Goal: Transaction & Acquisition: Purchase product/service

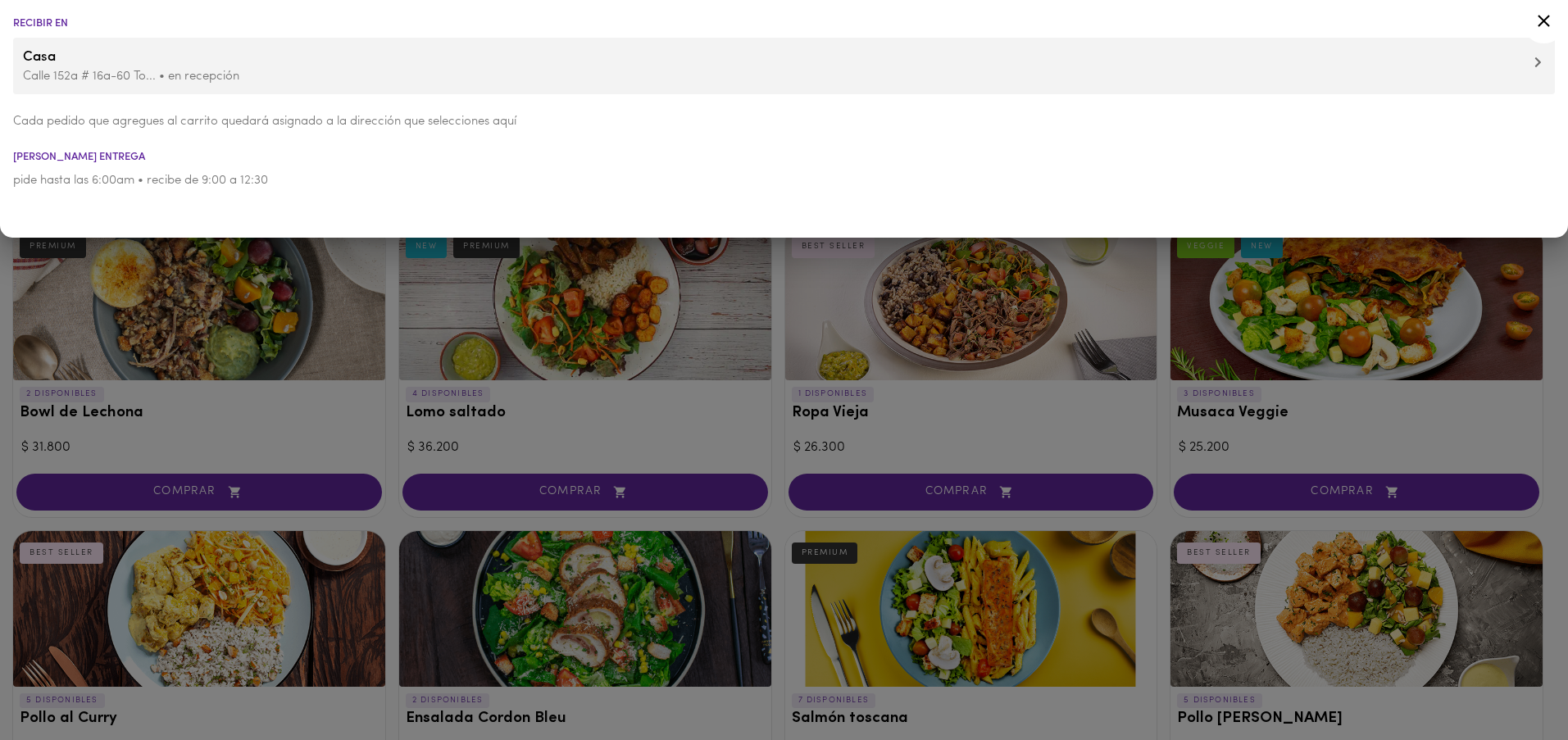
click at [346, 328] on div at bounding box center [784, 370] width 1568 height 740
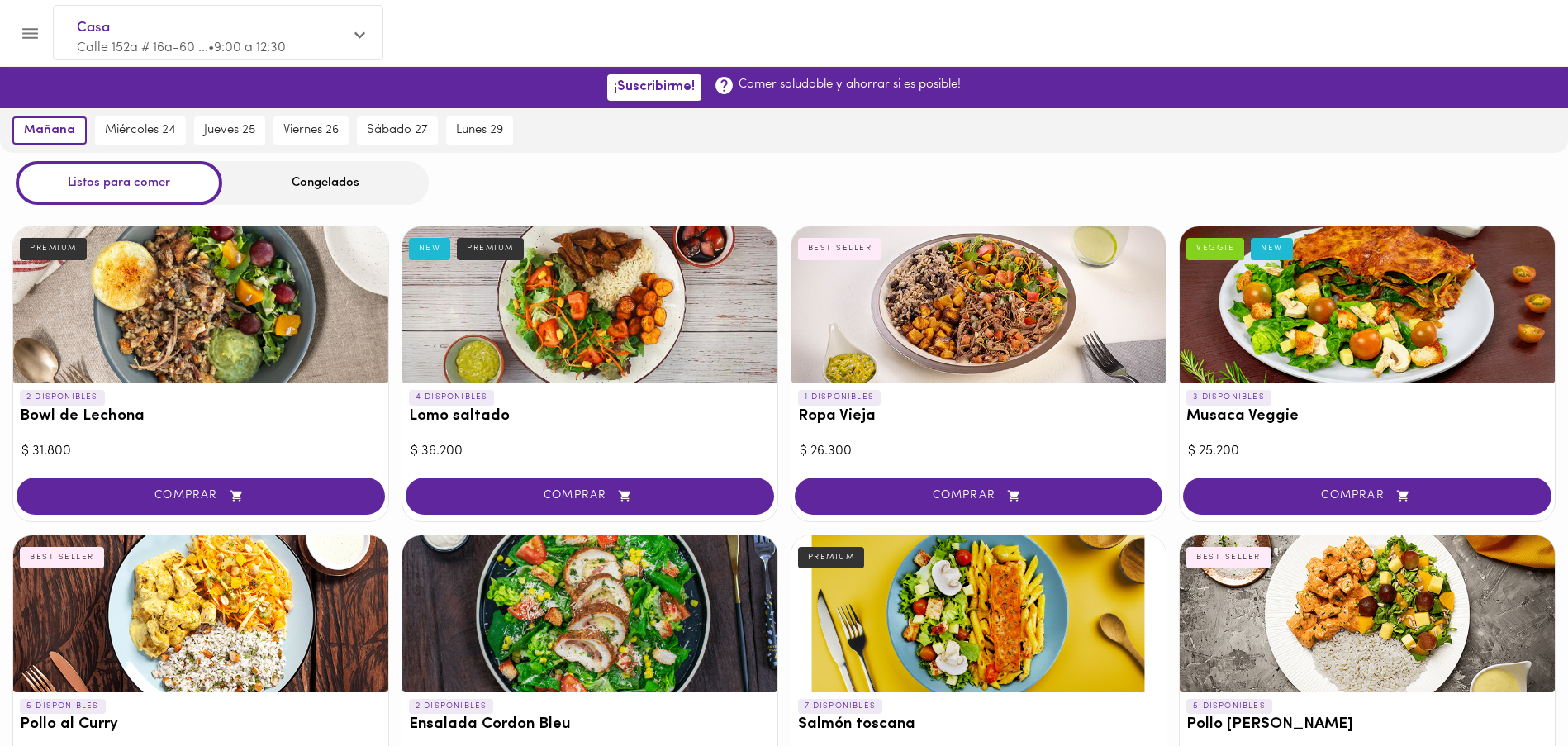
click at [1012, 328] on div at bounding box center [979, 304] width 375 height 157
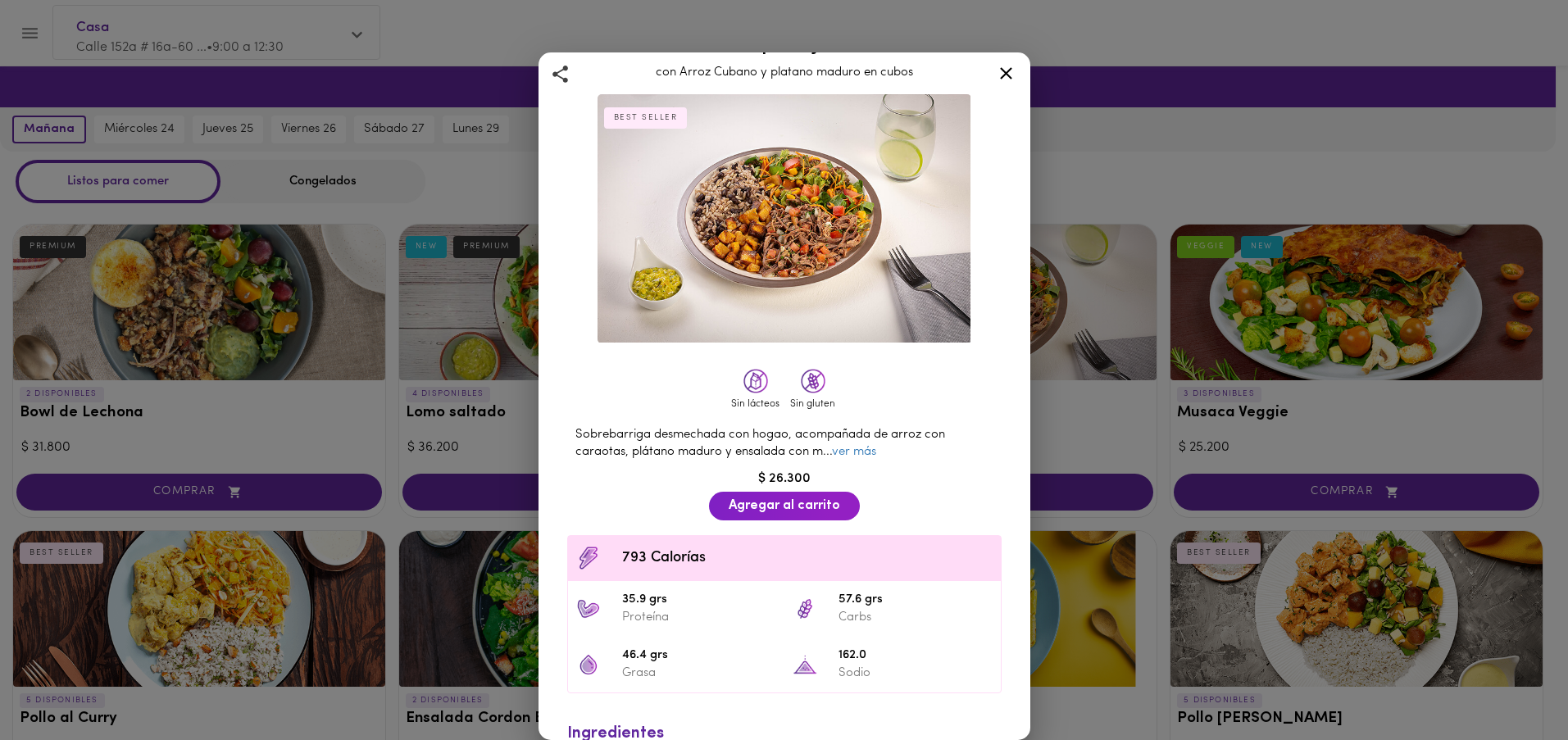
scroll to position [63, 0]
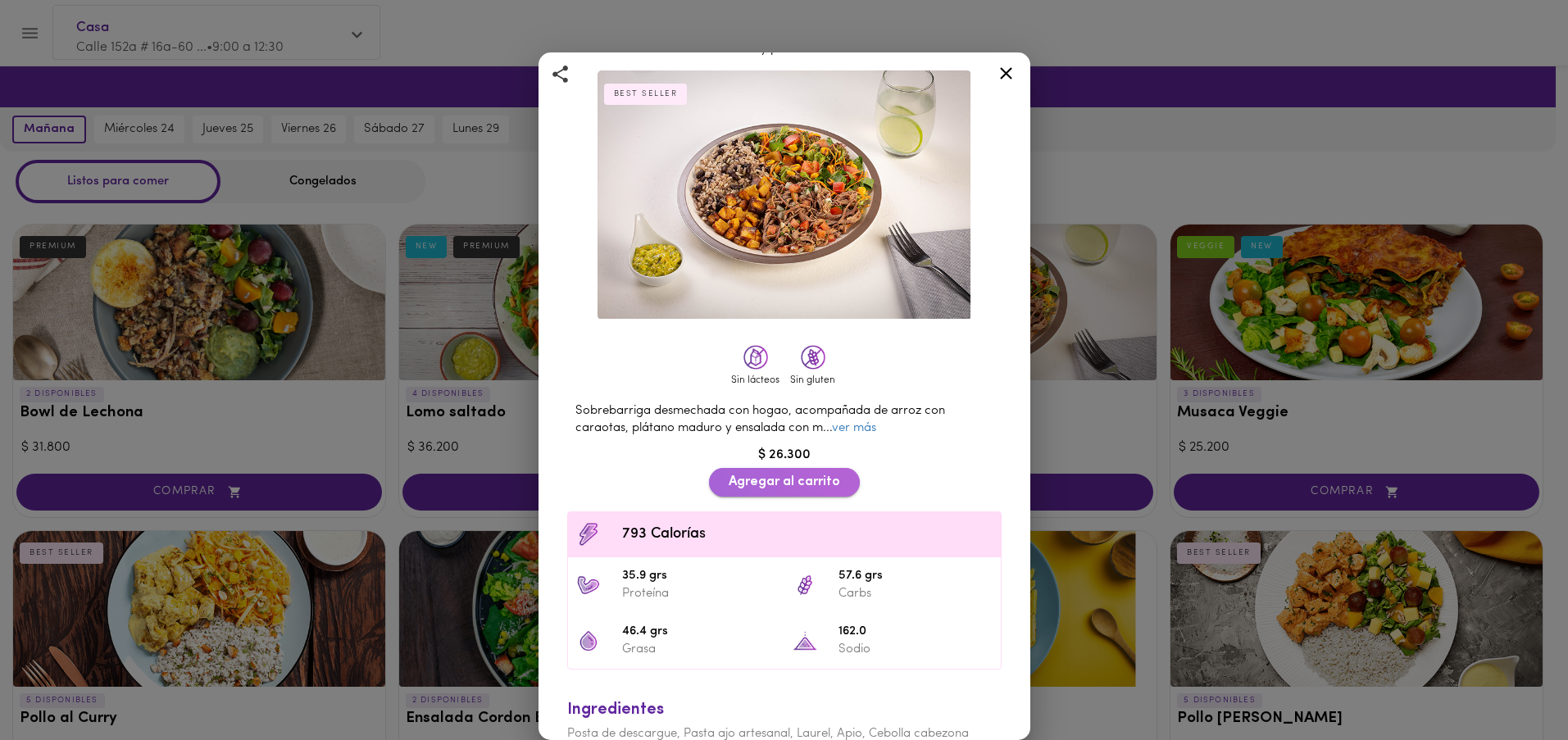
click at [791, 480] on span "Agregar al carrito" at bounding box center [784, 482] width 112 height 16
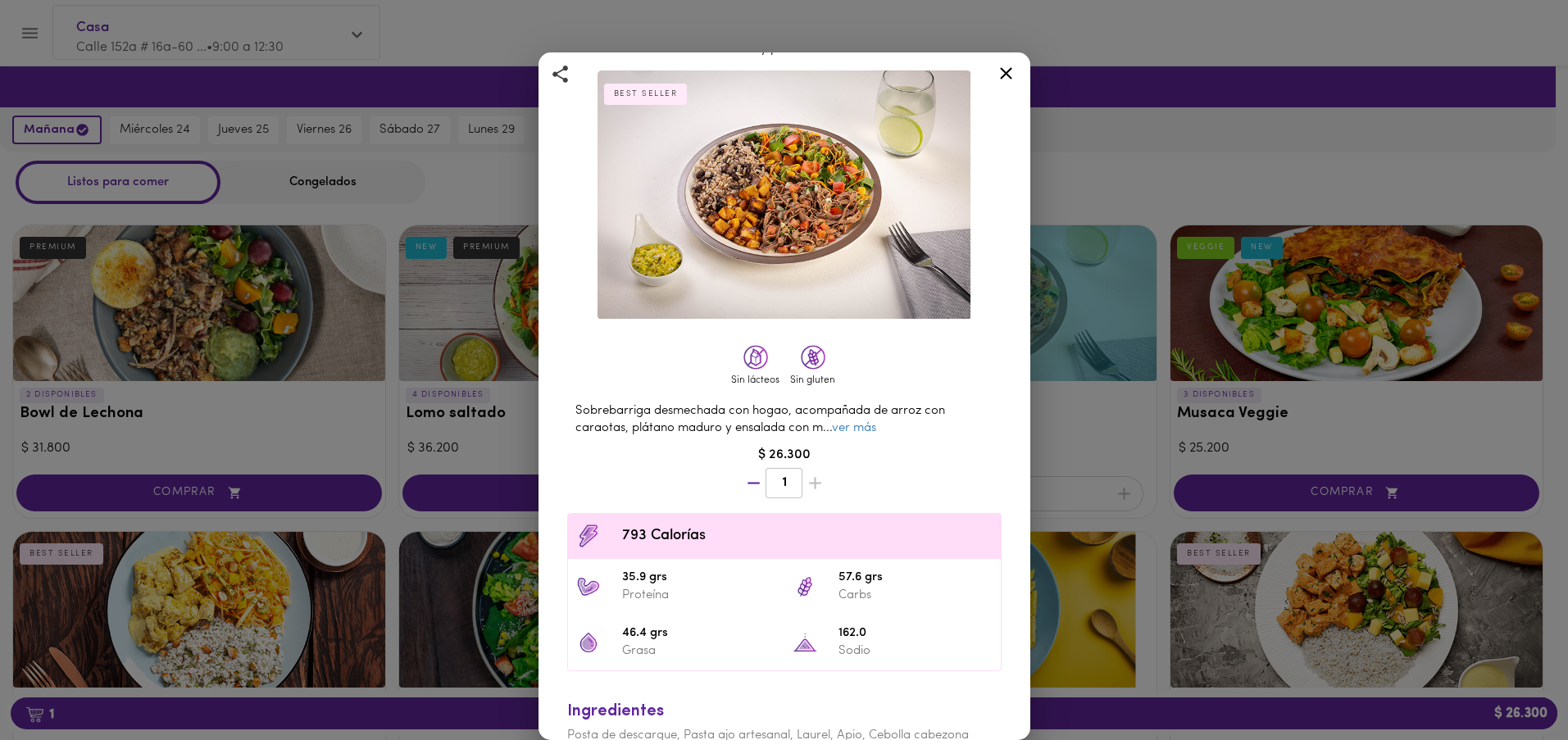
click at [1004, 79] on icon at bounding box center [1005, 73] width 21 height 21
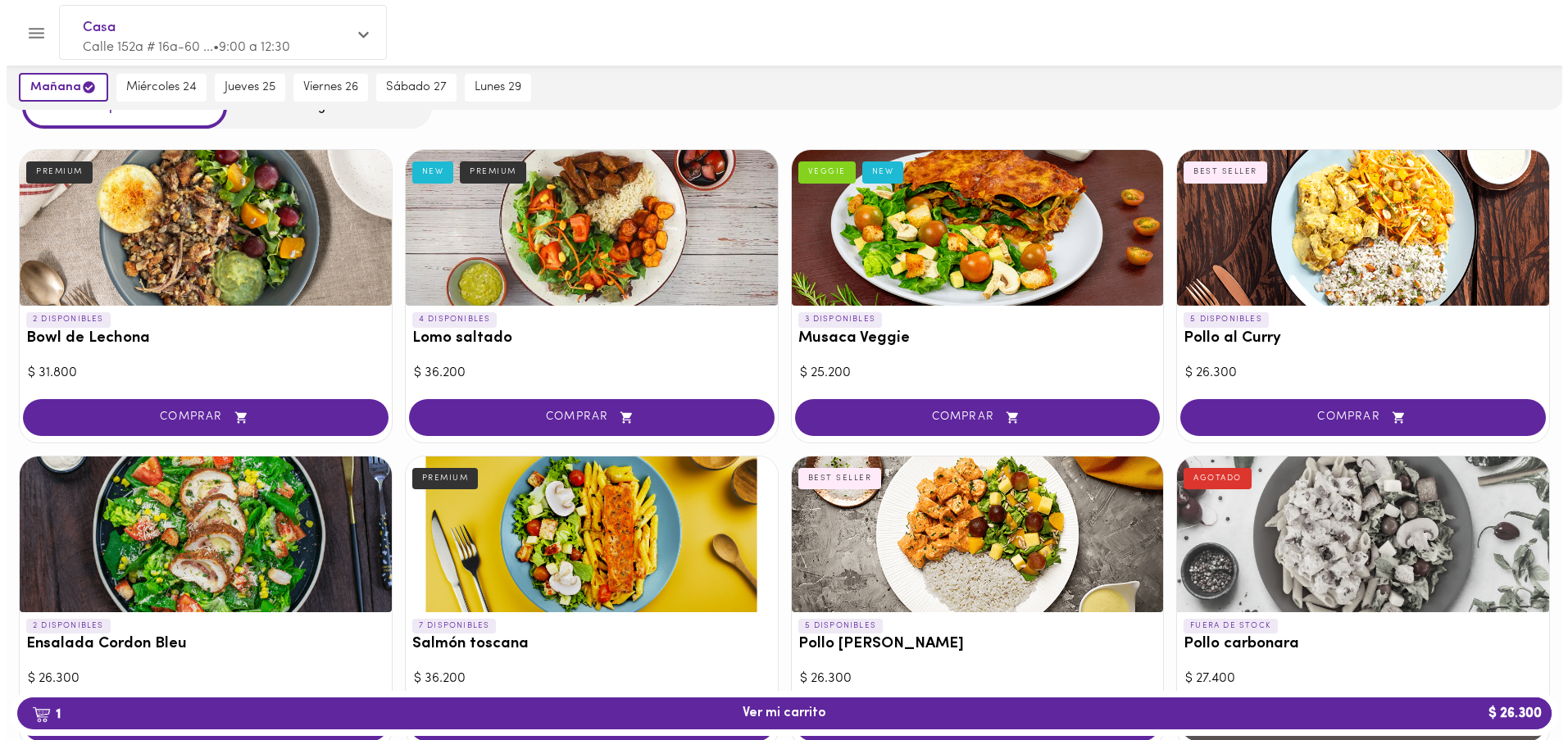
scroll to position [86, 0]
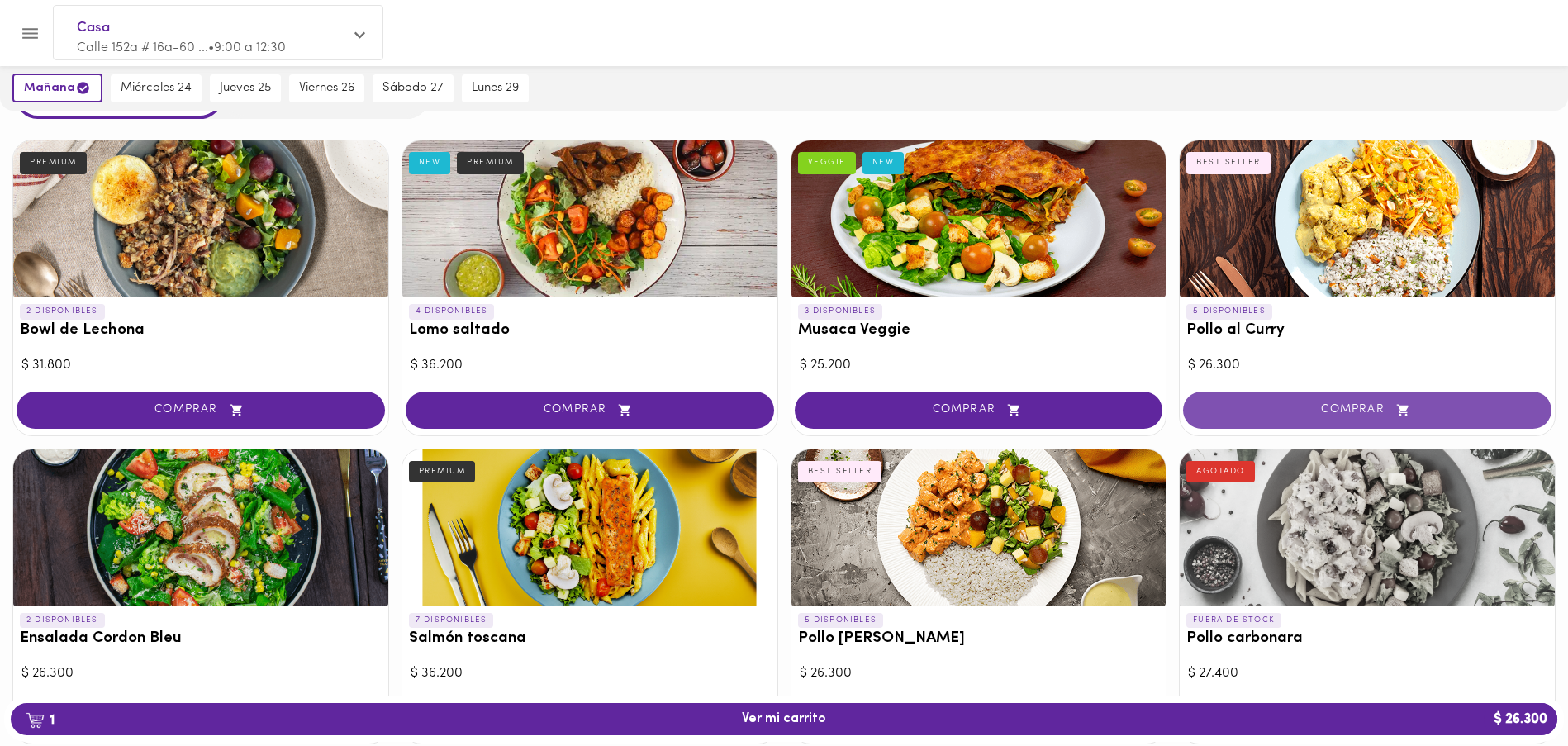
click at [1326, 417] on button "COMPRAR" at bounding box center [1367, 410] width 368 height 37
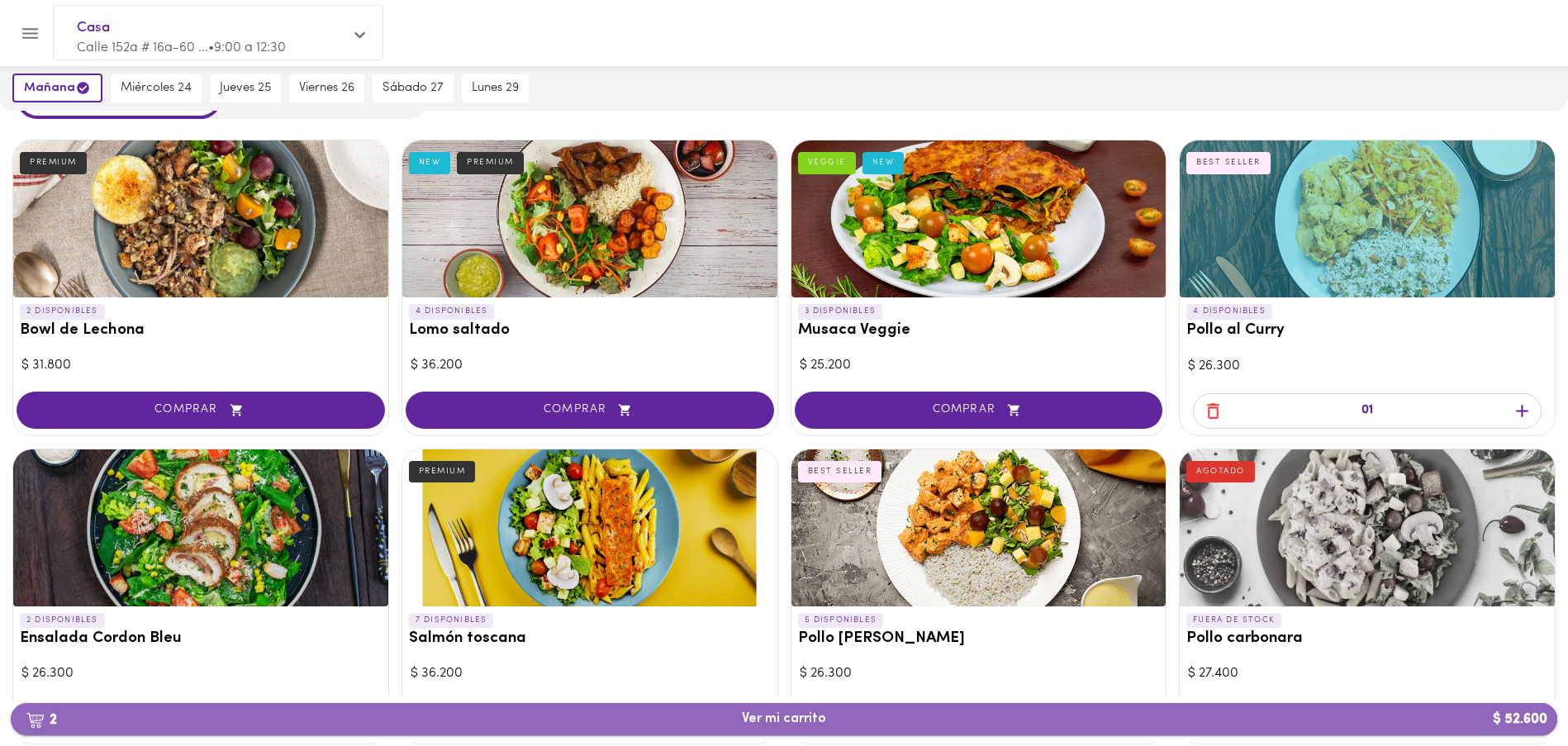
click at [776, 717] on span "2 Ver mi carrito $ 52.600" at bounding box center [784, 718] width 84 height 16
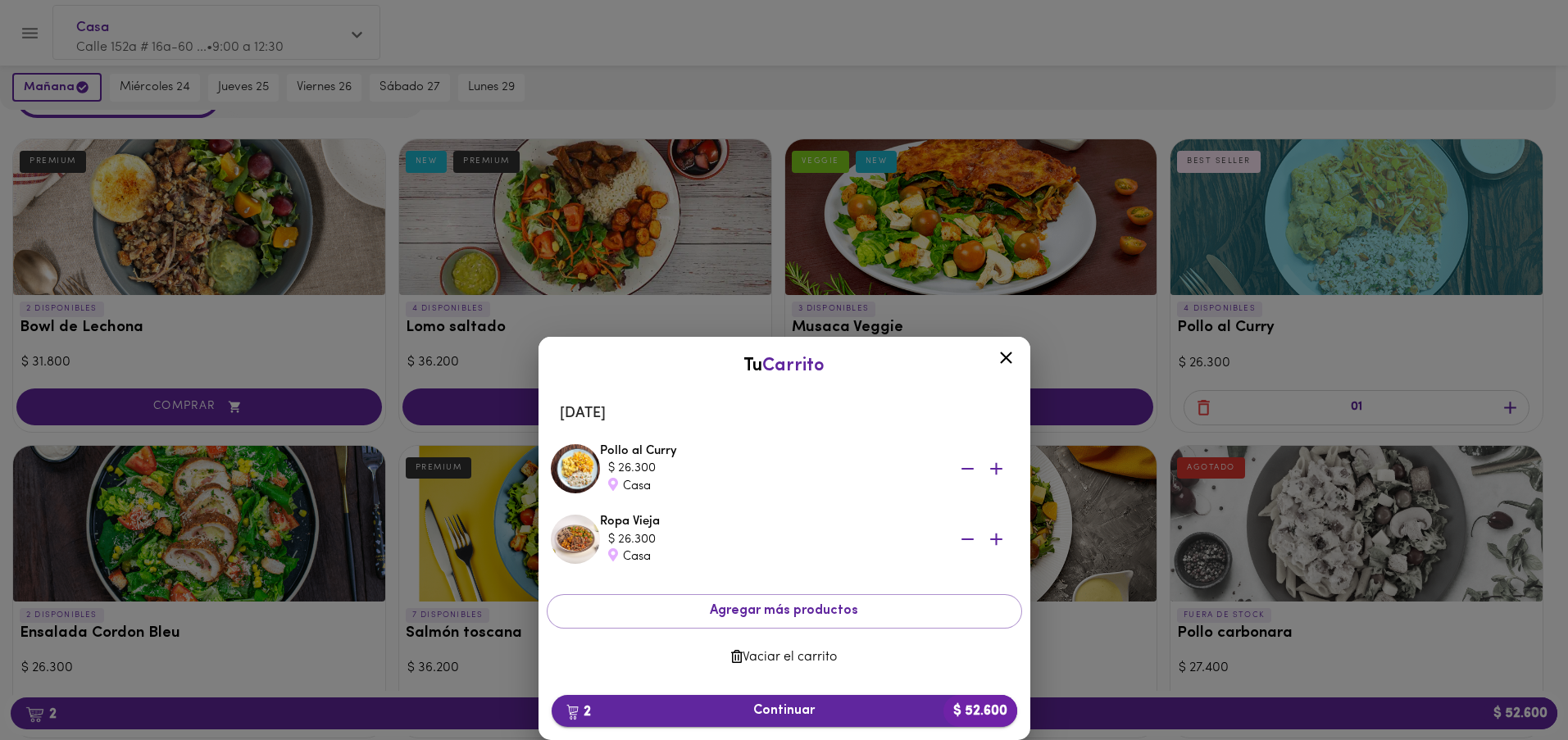
click at [764, 715] on span "2 Continuar $ 52.600" at bounding box center [784, 710] width 439 height 16
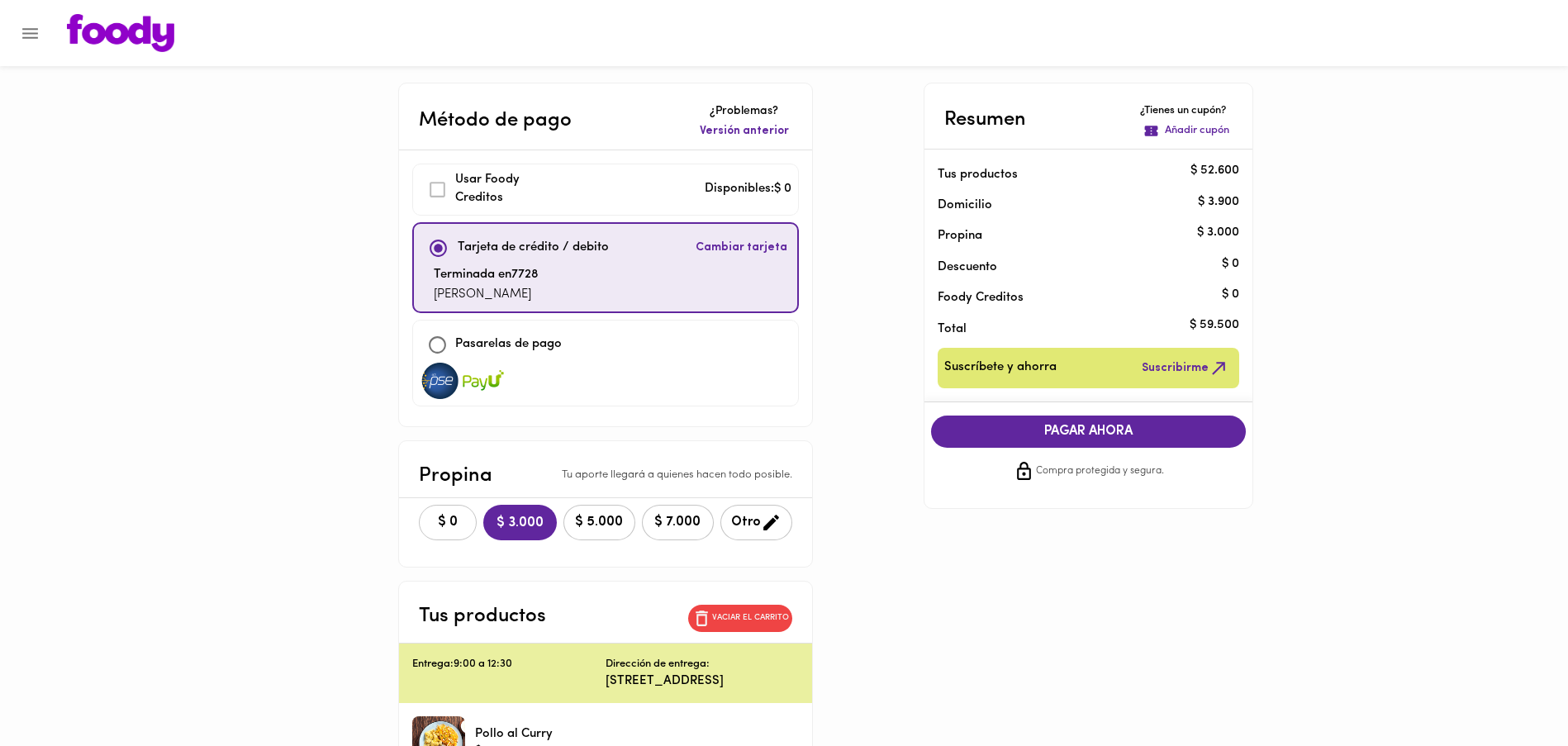
click at [462, 532] on button "$ 0" at bounding box center [447, 523] width 58 height 35
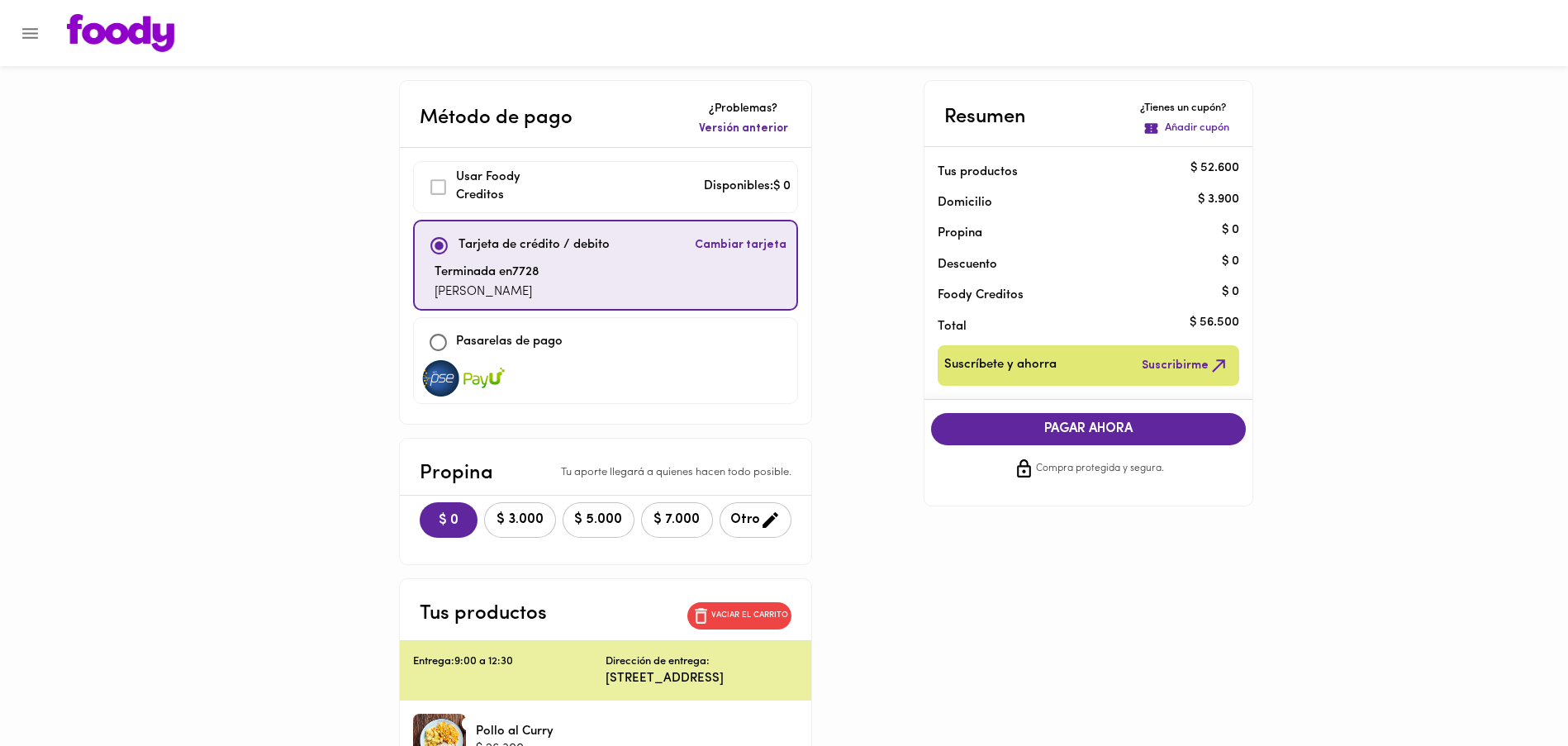
scroll to position [3, 0]
click at [709, 244] on span "Cambiar tarjeta" at bounding box center [740, 244] width 92 height 17
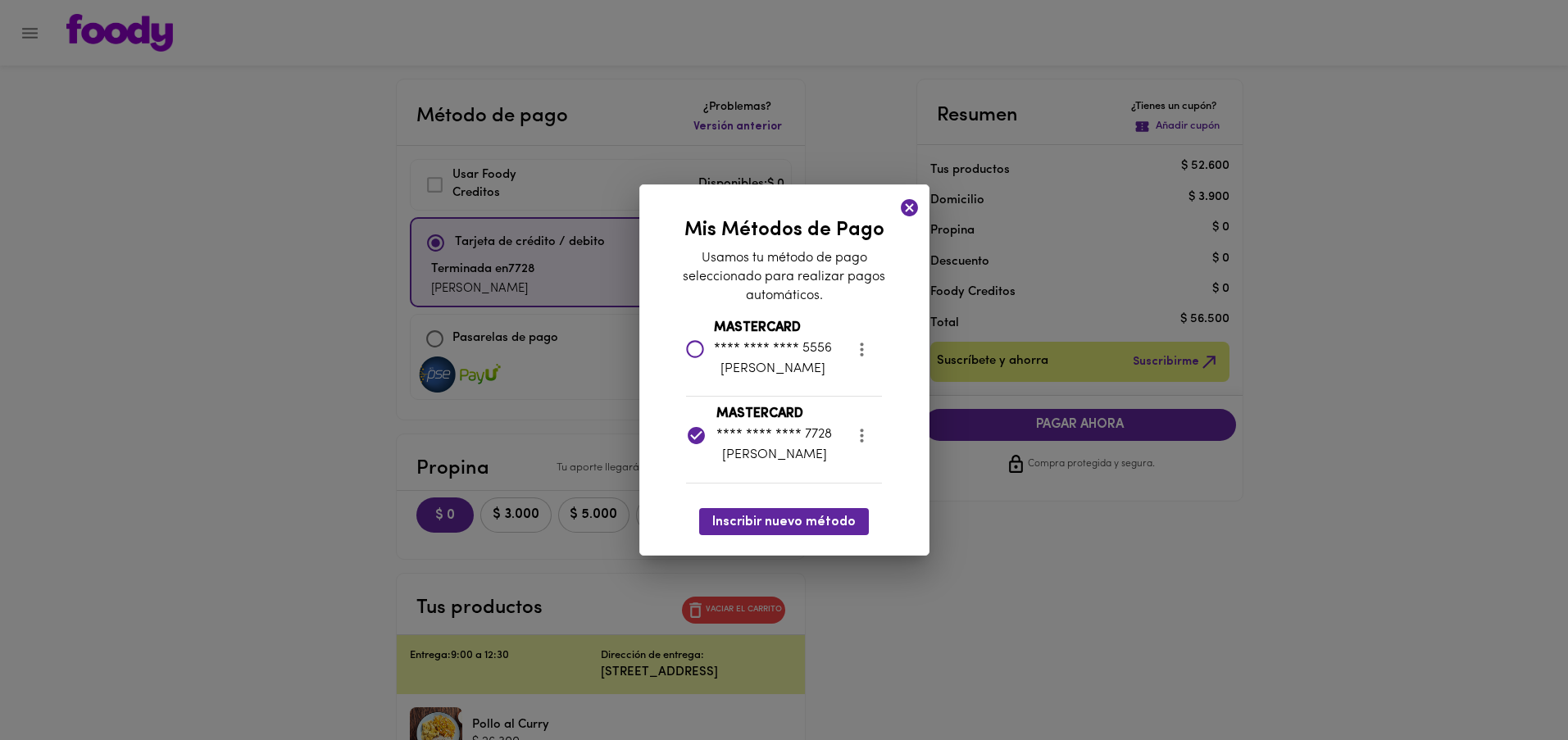
click at [698, 351] on icon at bounding box center [694, 348] width 18 height 18
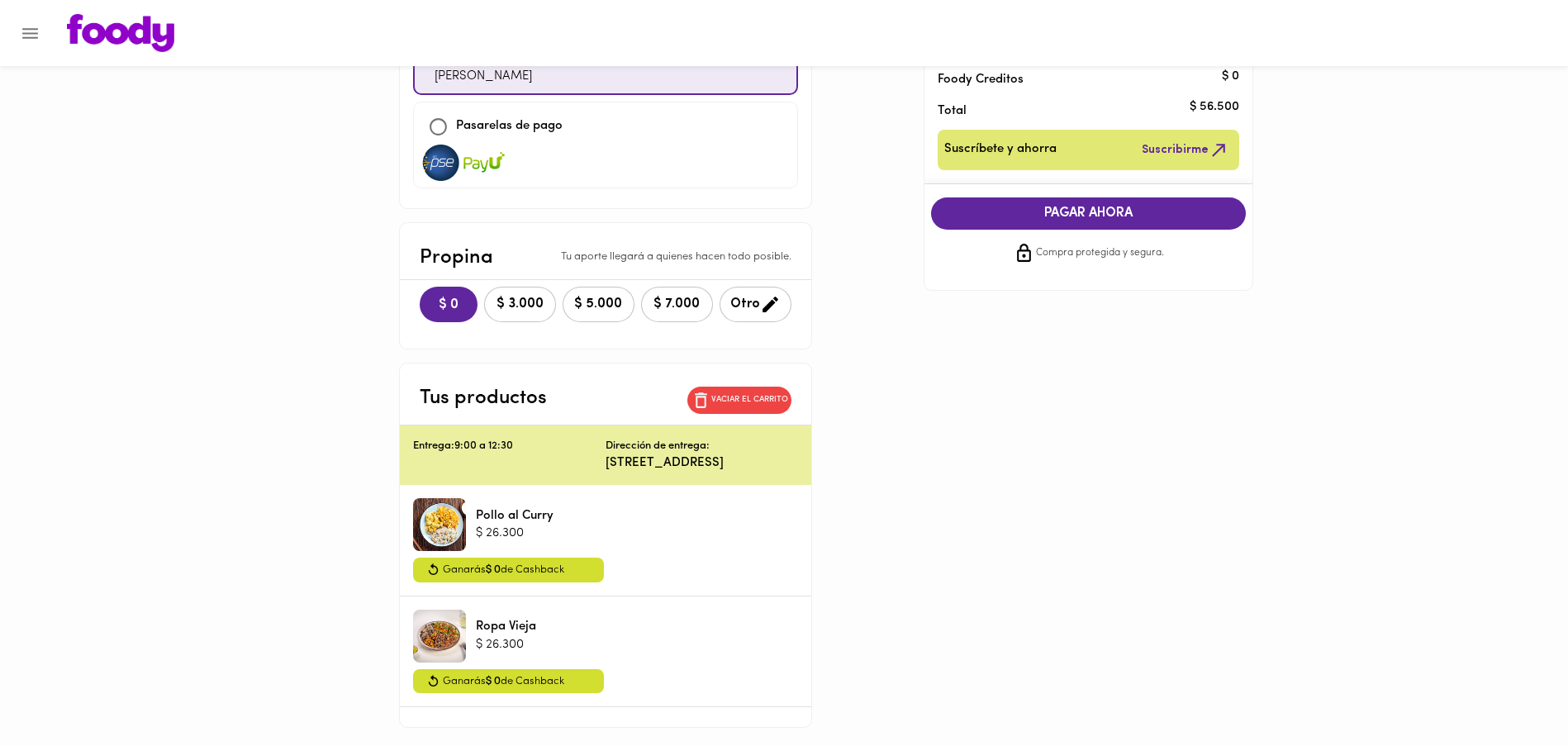
scroll to position [218, 0]
click at [1121, 218] on span "PAGAR AHORA" at bounding box center [1089, 214] width 282 height 16
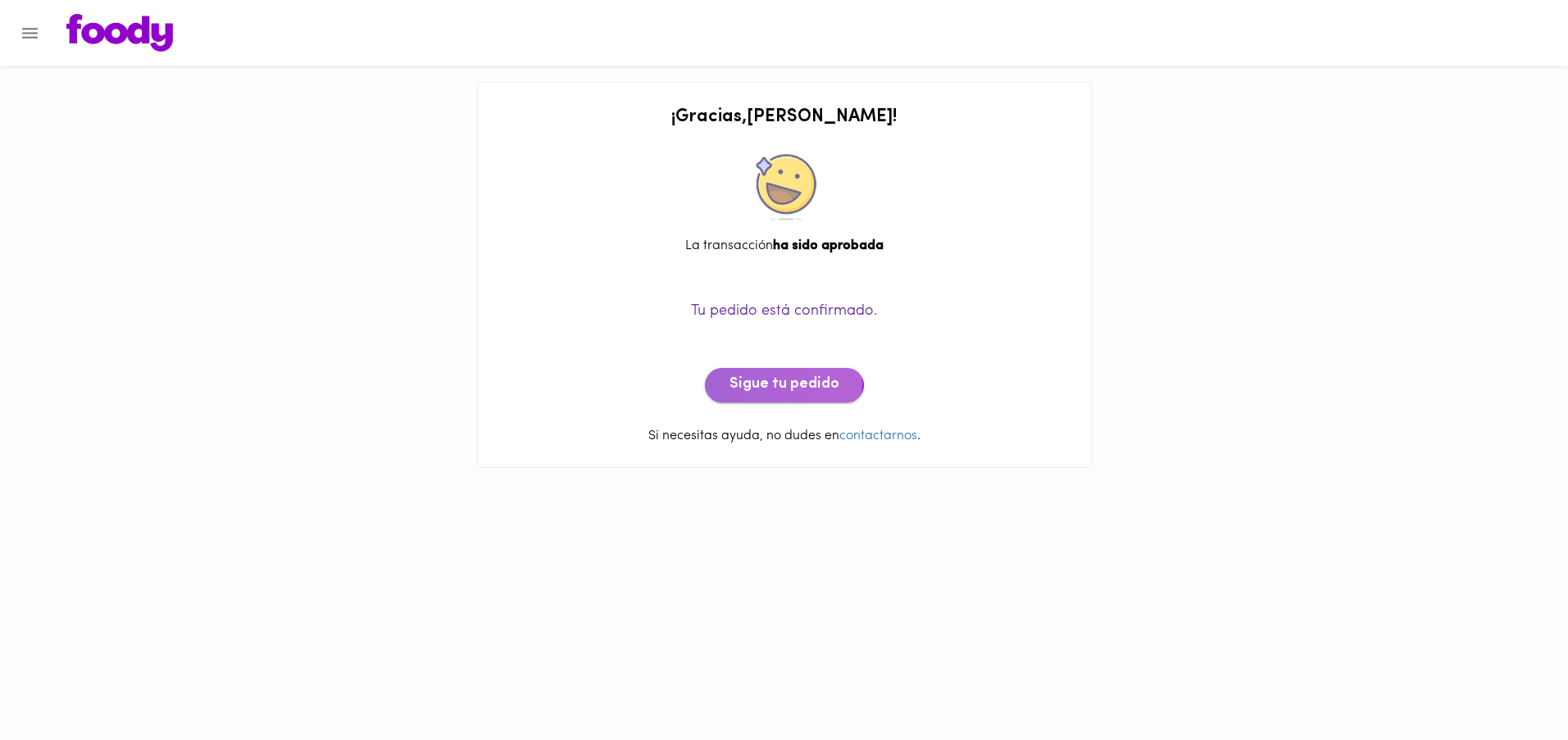
click at [767, 385] on span "Sigue tu pedido" at bounding box center [784, 385] width 110 height 18
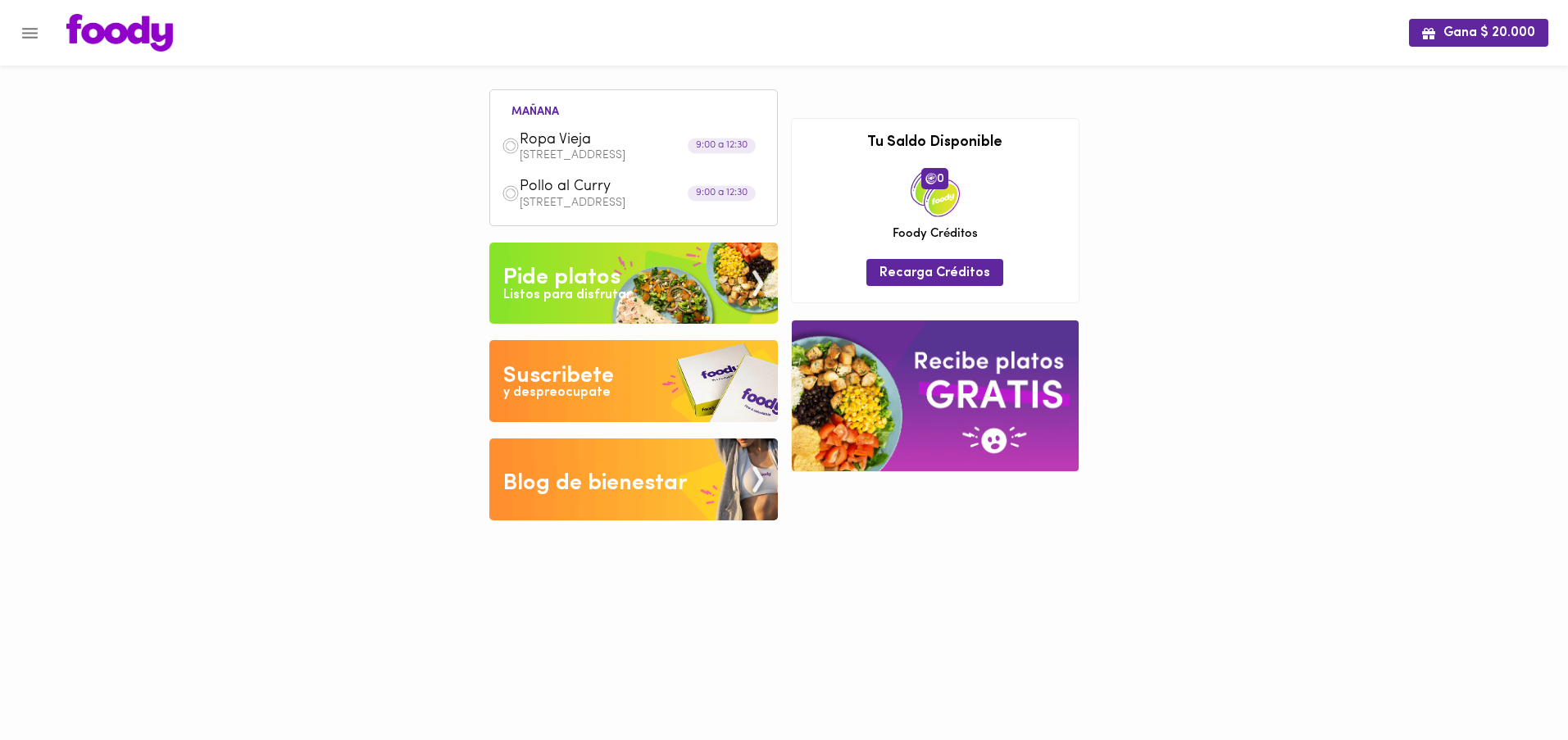
click at [644, 286] on img at bounding box center [634, 283] width 288 height 82
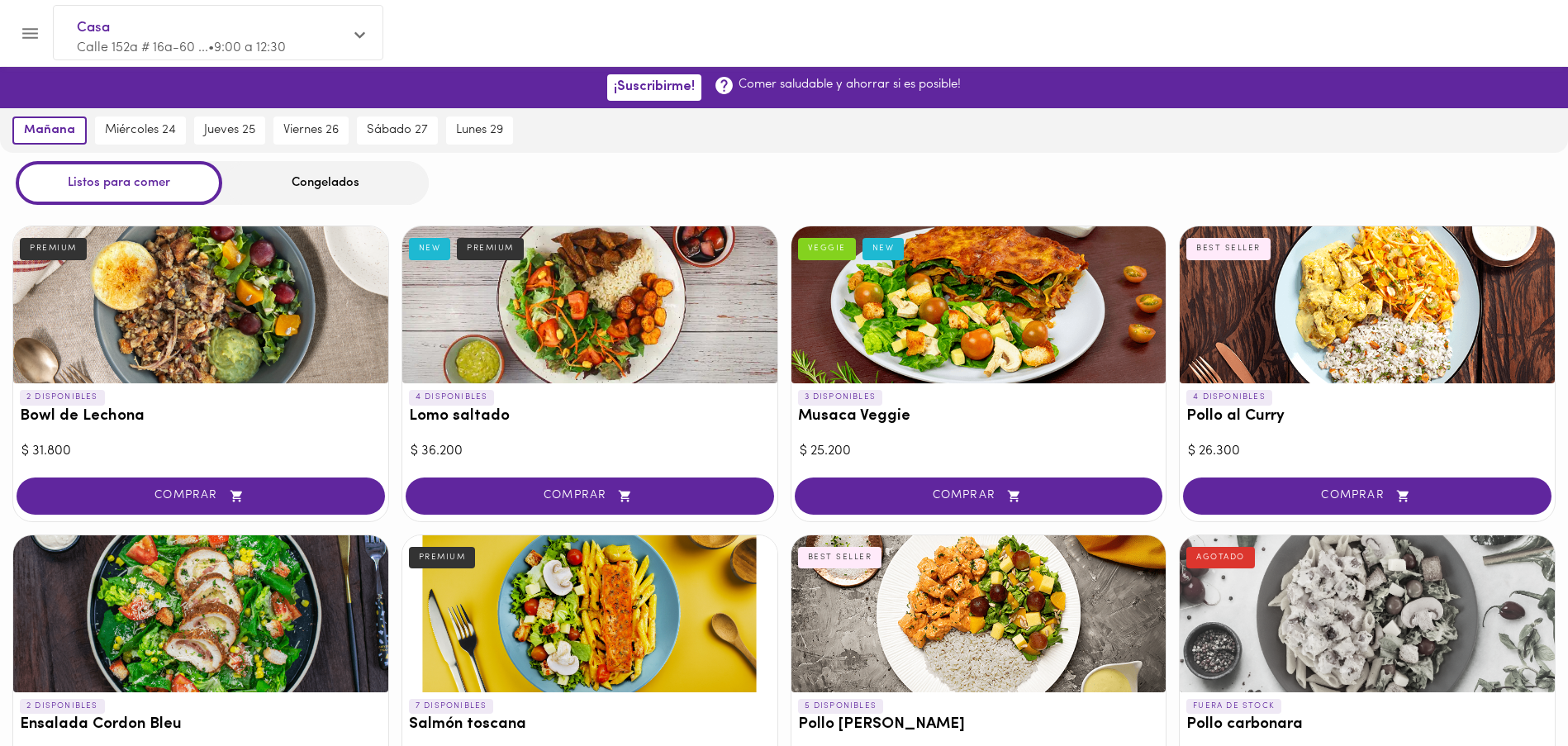
click at [1308, 501] on span "COMPRAR" at bounding box center [1366, 496] width 327 height 14
click at [361, 26] on div at bounding box center [784, 373] width 1568 height 746
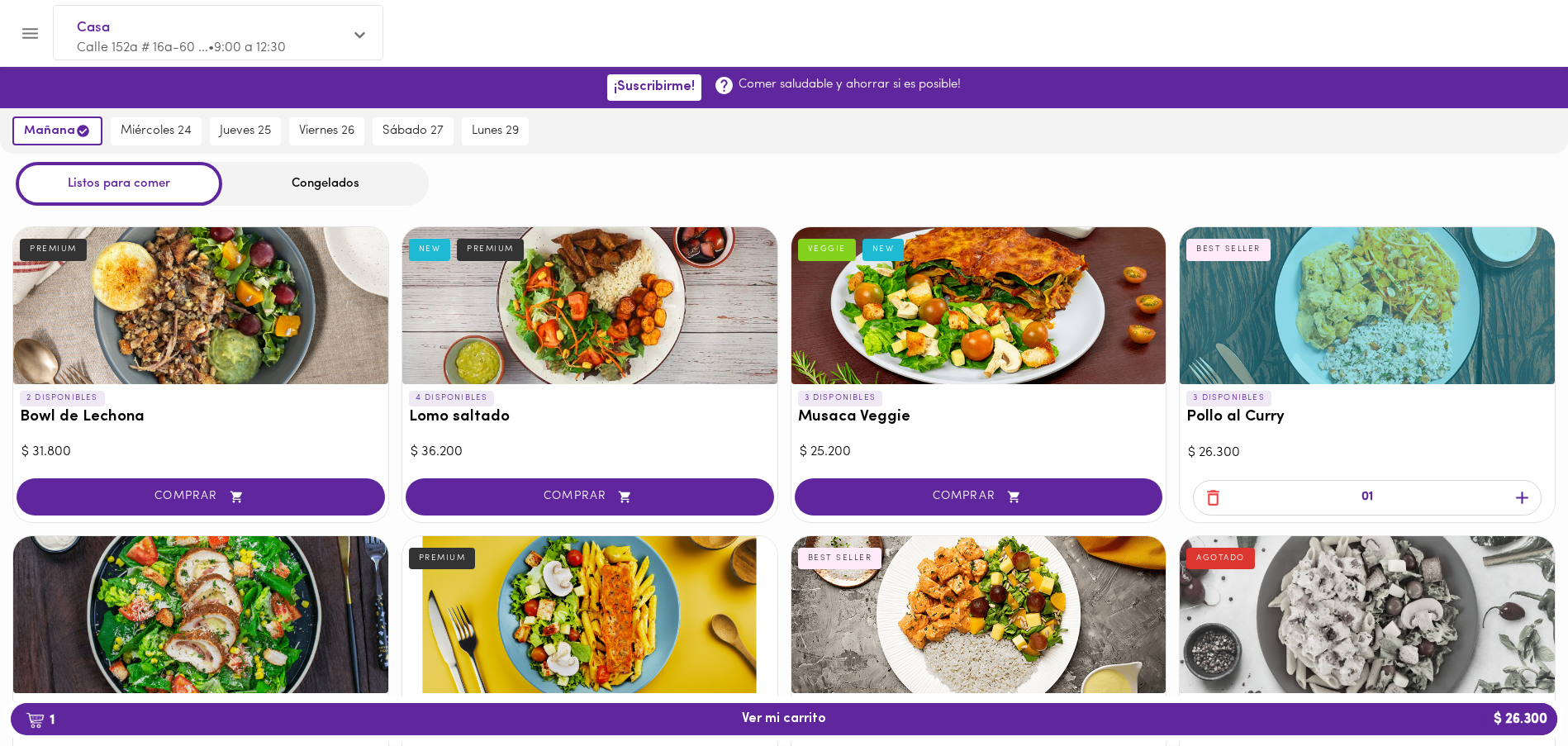
click at [1215, 495] on icon "button" at bounding box center [1213, 497] width 21 height 21
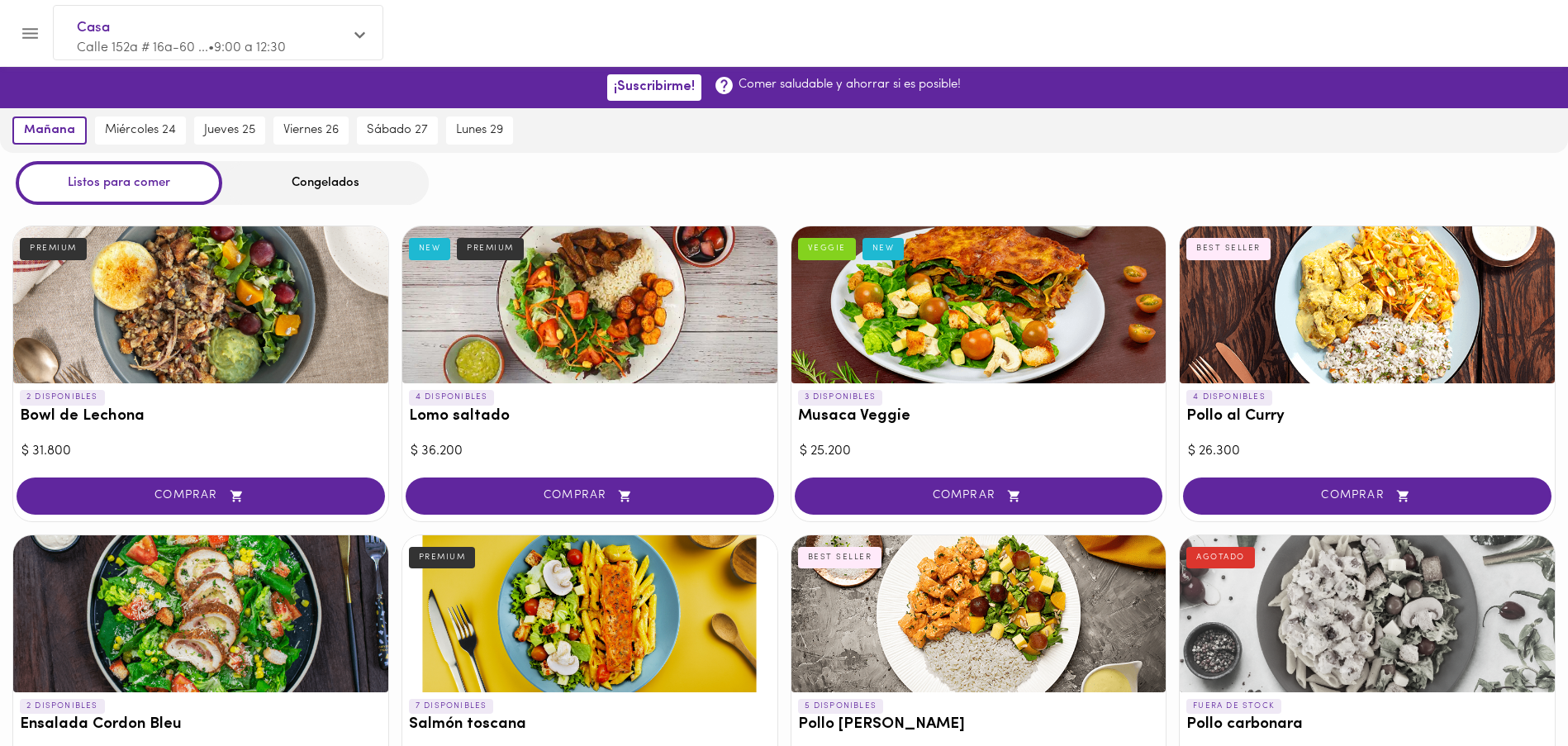
click at [359, 36] on icon at bounding box center [360, 35] width 11 height 7
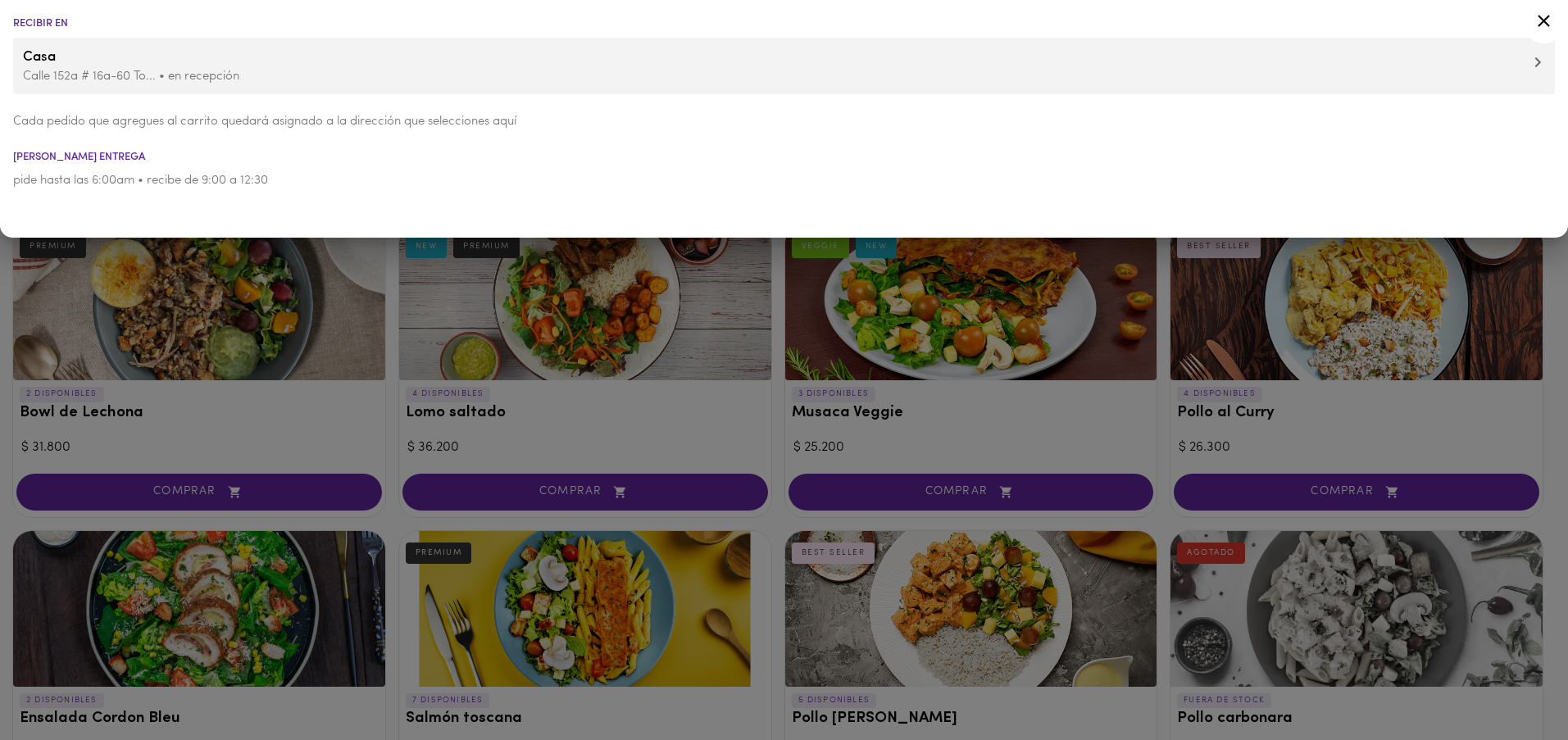
click at [93, 88] on li "Casa [STREET_ADDRESS] To... • en recepción" at bounding box center [784, 66] width 1541 height 57
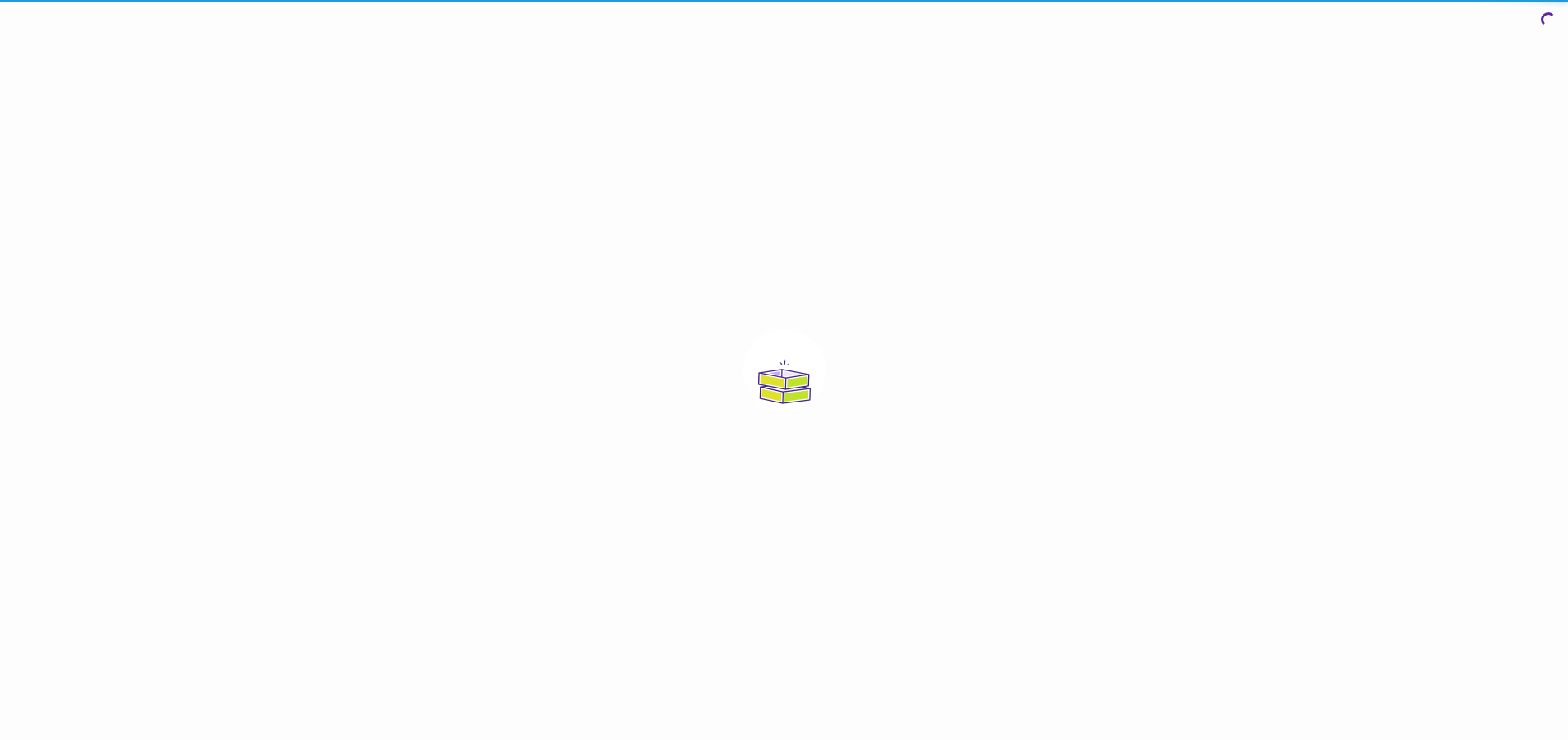
click at [93, 82] on div at bounding box center [784, 370] width 1568 height 740
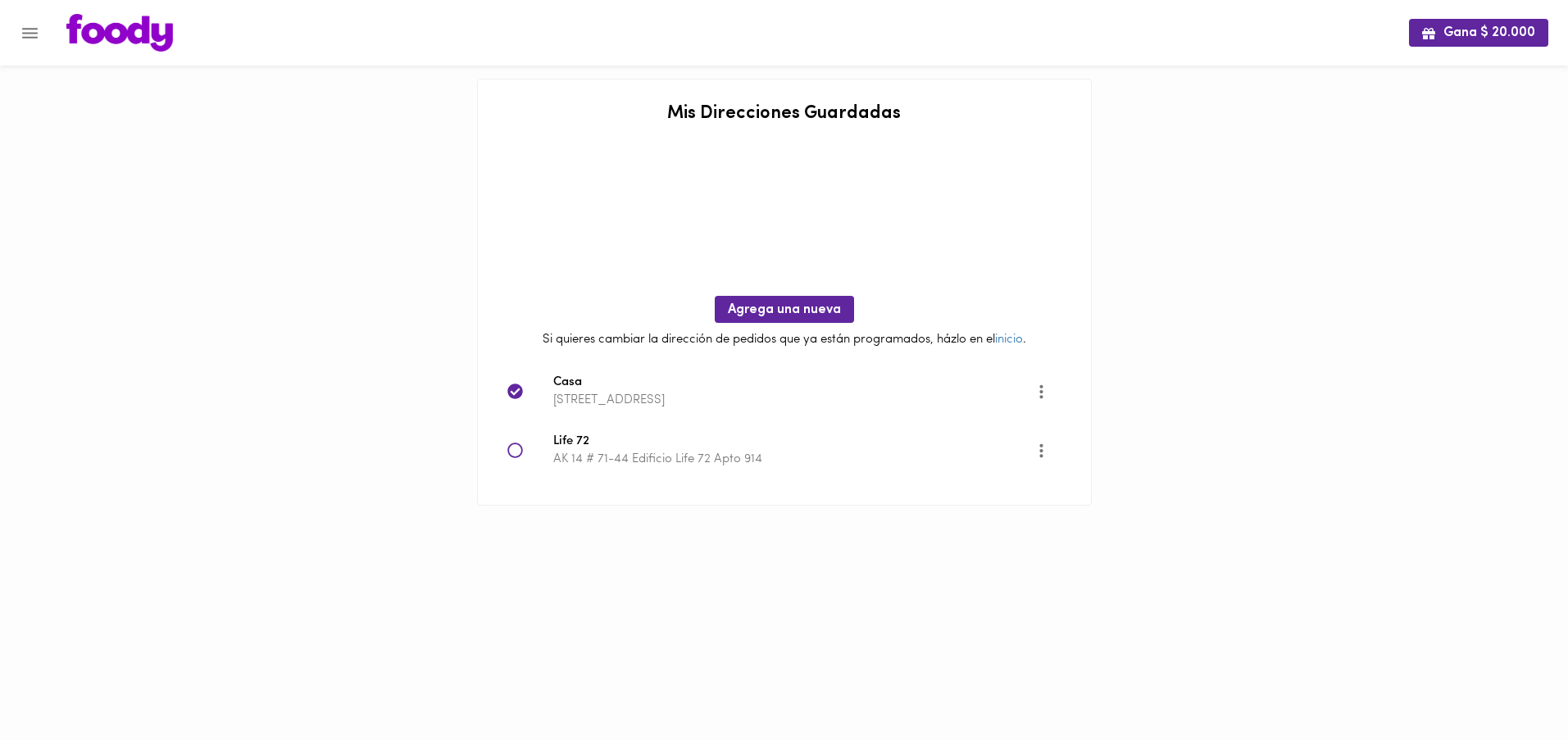
click at [516, 452] on icon at bounding box center [515, 451] width 17 height 17
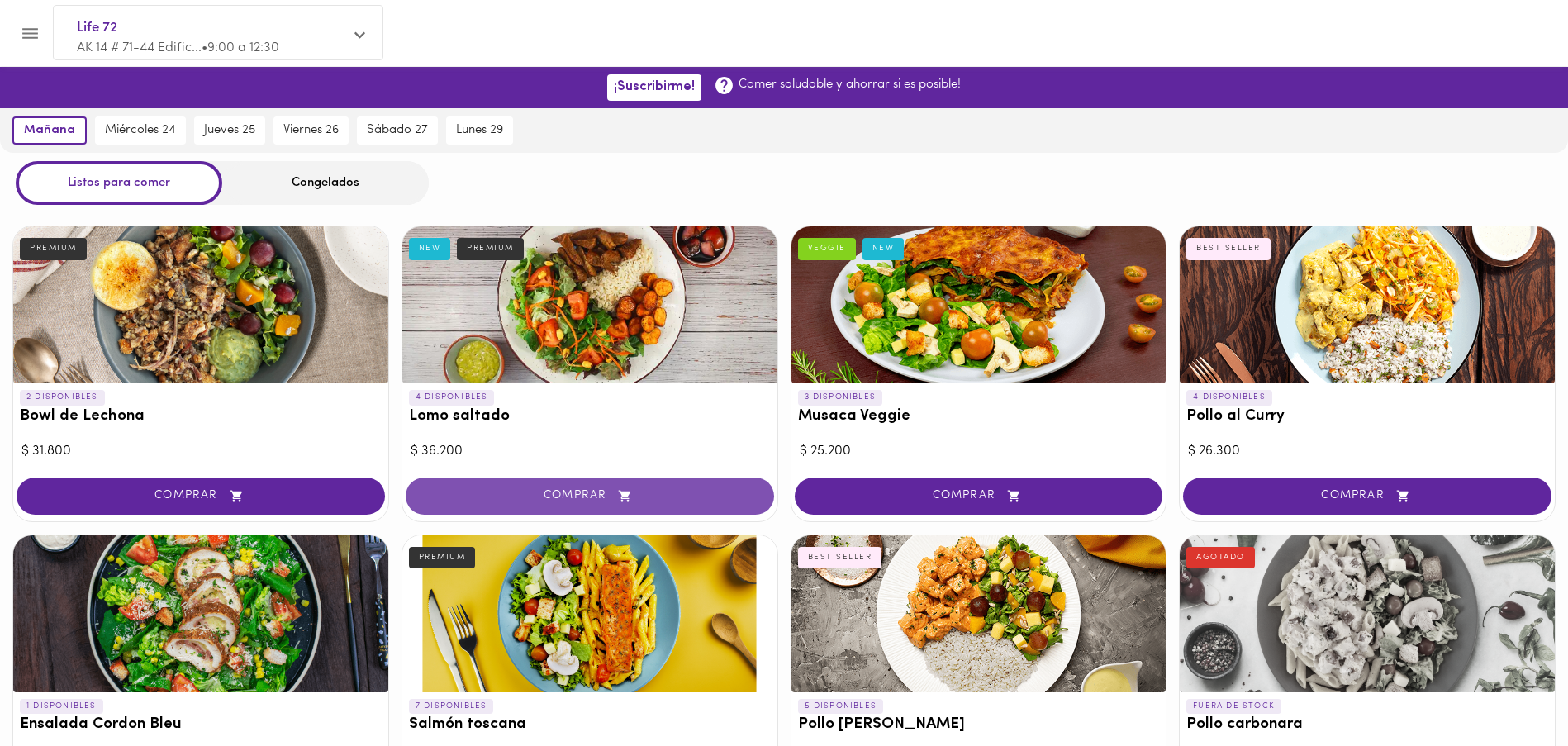
click at [557, 496] on span "COMPRAR" at bounding box center [589, 496] width 327 height 14
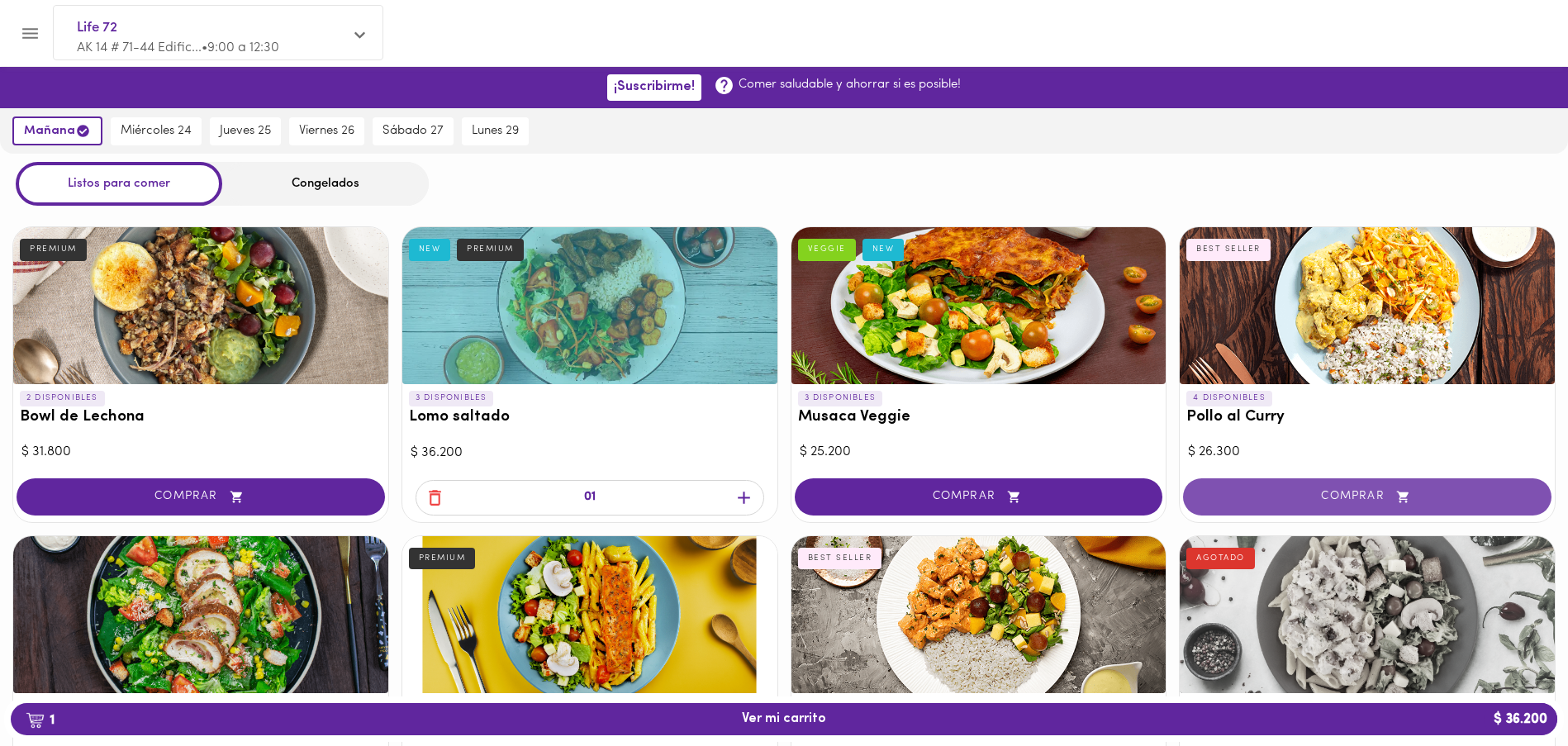
click at [1296, 490] on span "COMPRAR" at bounding box center [1366, 496] width 327 height 14
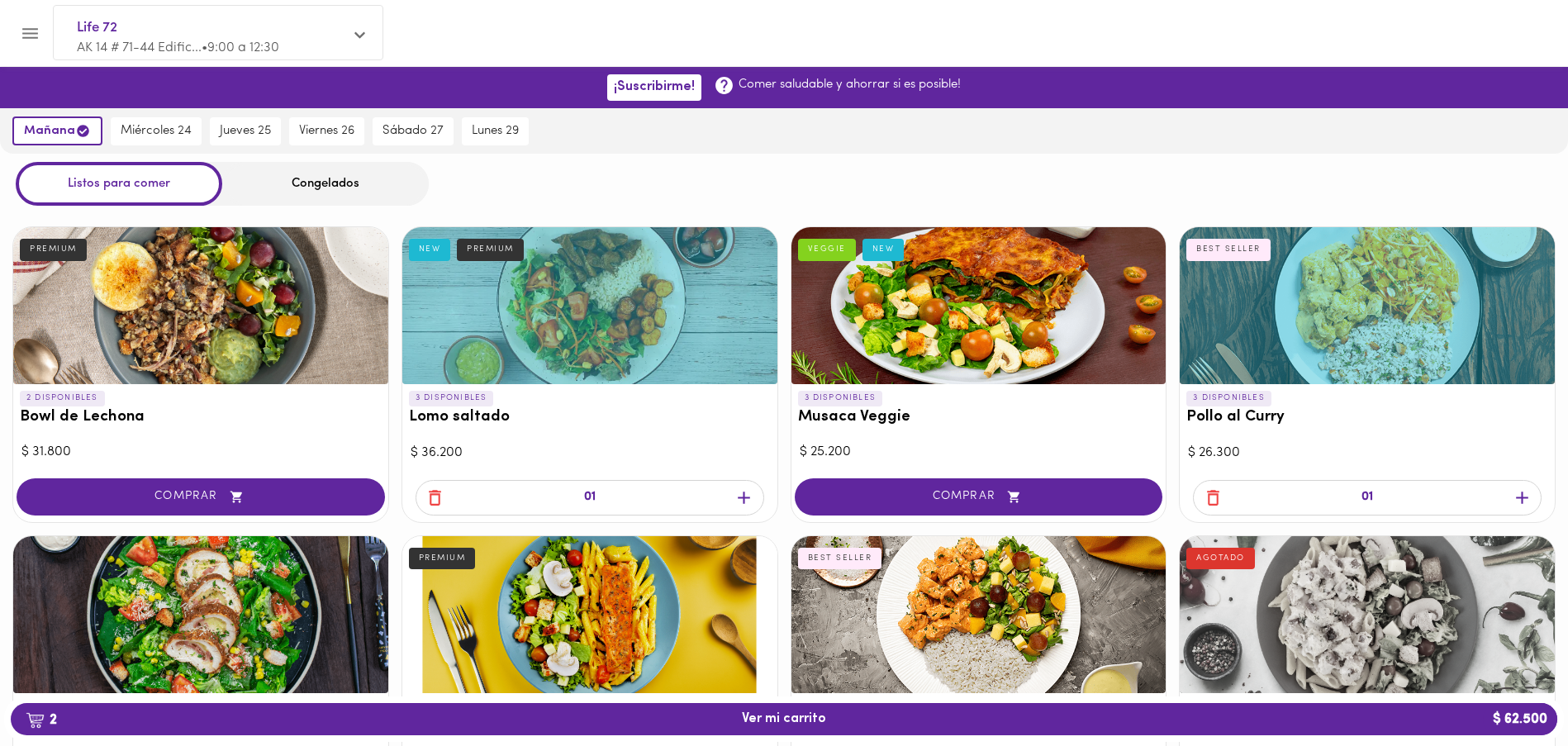
click at [804, 722] on span "2 Ver mi carrito $ 62.500" at bounding box center [784, 718] width 84 height 16
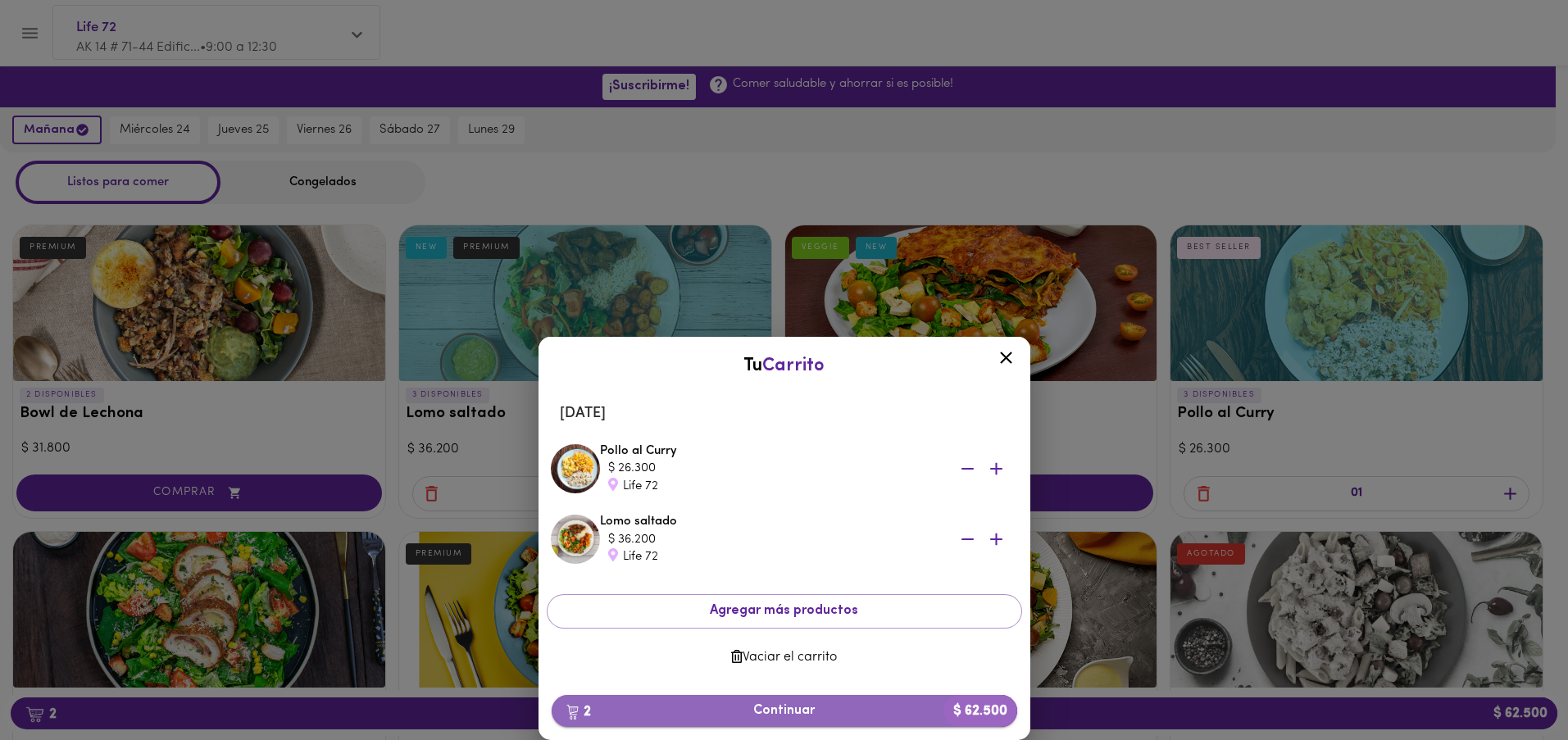
click at [775, 709] on span "2 Continuar $ 62.500" at bounding box center [784, 710] width 439 height 16
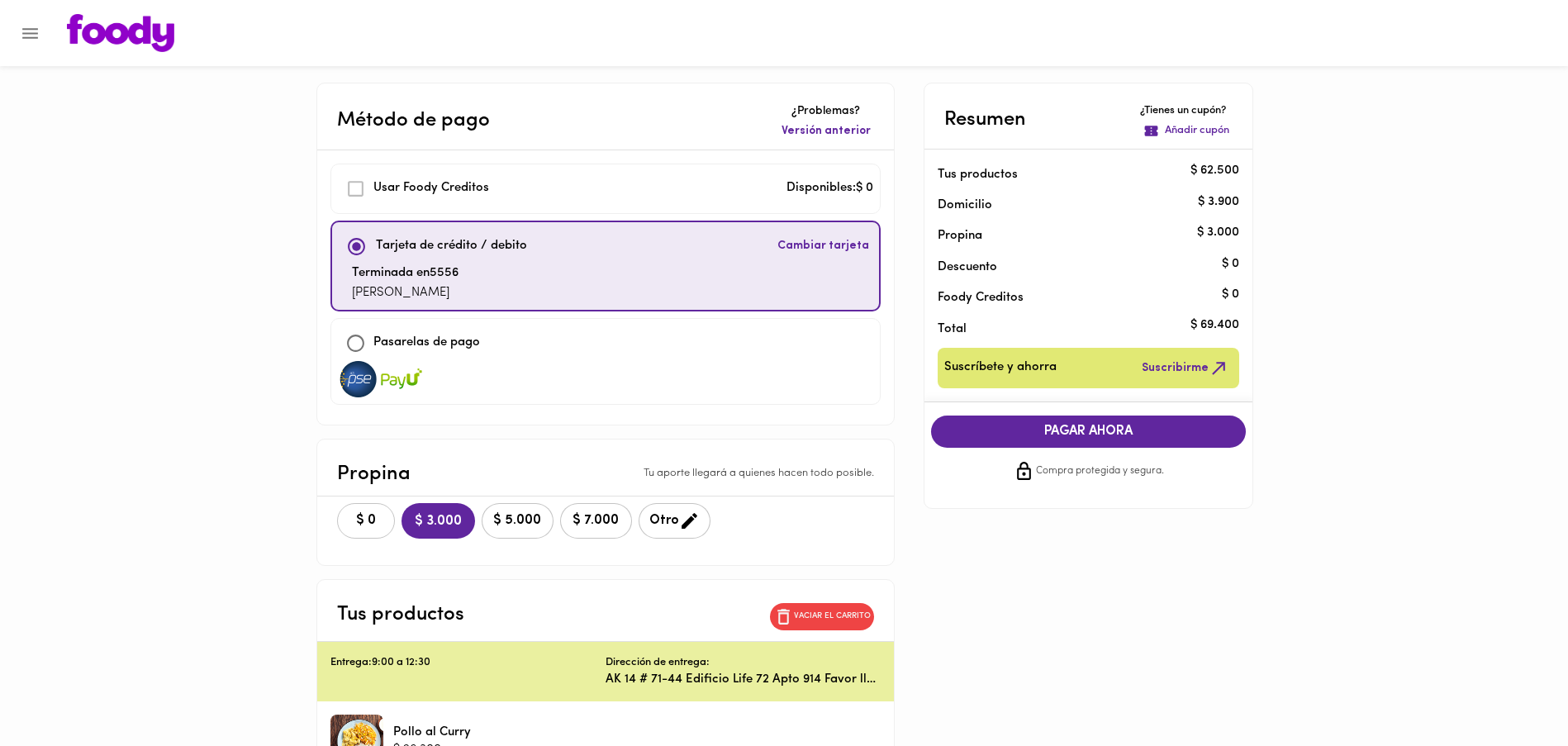
click at [376, 520] on span "$ 0" at bounding box center [366, 520] width 36 height 16
click at [1097, 428] on span "PAGAR AHORA" at bounding box center [1089, 431] width 282 height 16
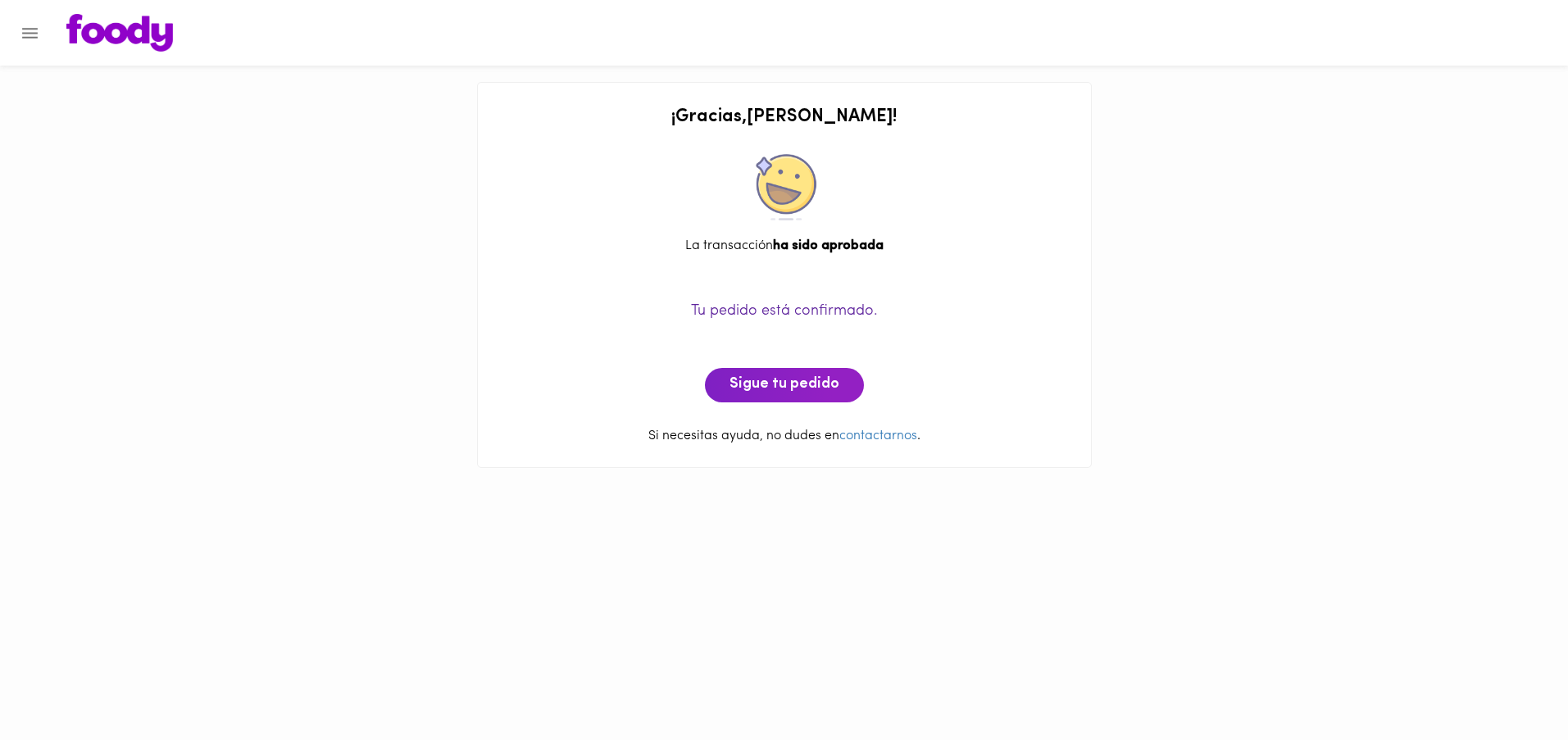
click at [770, 362] on div "Tu pedido está confirmado. Sigue tu pedido" at bounding box center [784, 333] width 580 height 138
click at [769, 388] on span "Sigue tu pedido" at bounding box center [784, 385] width 110 height 18
